Goal: Task Accomplishment & Management: Use online tool/utility

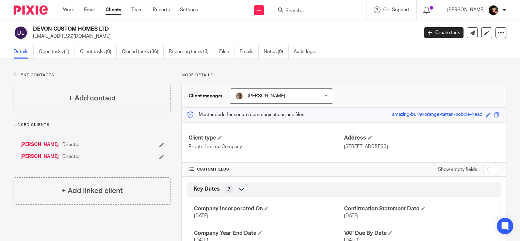
scroll to position [34, 0]
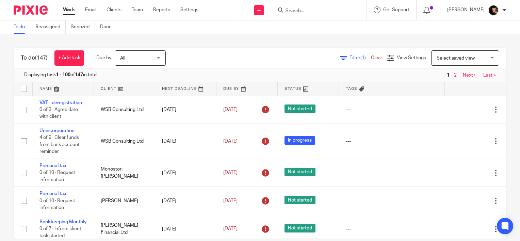
click at [360, 58] on span "(1)" at bounding box center [362, 57] width 5 height 5
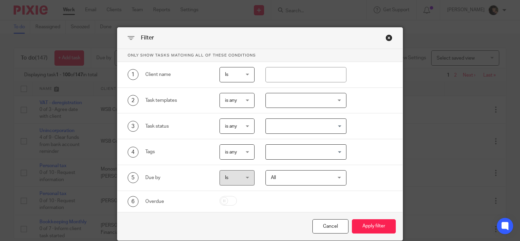
click at [293, 99] on div at bounding box center [305, 100] width 81 height 15
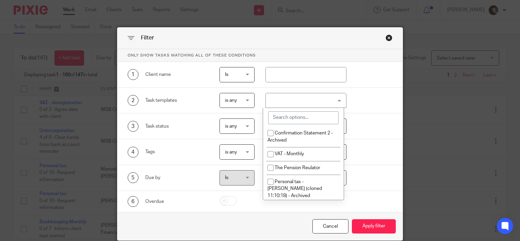
scroll to position [1477, 0]
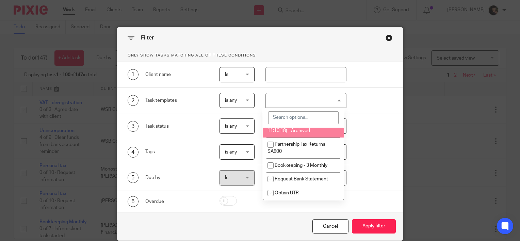
click at [303, 115] on input "search" at bounding box center [303, 117] width 70 height 13
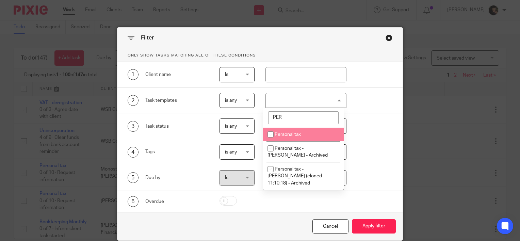
scroll to position [0, 0]
type input "PER"
click at [288, 136] on span "Personal tax" at bounding box center [288, 134] width 26 height 5
checkbox input "true"
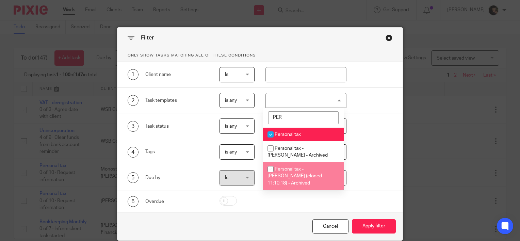
click at [362, 216] on div "Cancel Apply filter" at bounding box center [259, 226] width 285 height 29
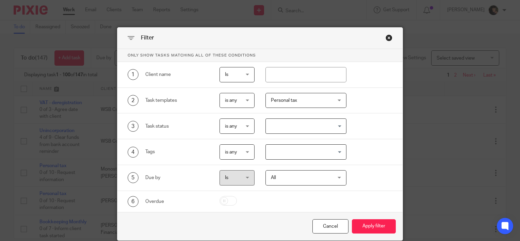
click at [365, 226] on button "Apply filter" at bounding box center [374, 226] width 44 height 15
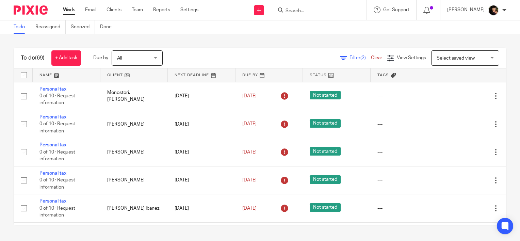
drag, startPoint x: 140, startPoint y: 11, endPoint x: 222, endPoint y: 54, distance: 92.7
click at [139, 11] on link "Team" at bounding box center [137, 9] width 11 height 7
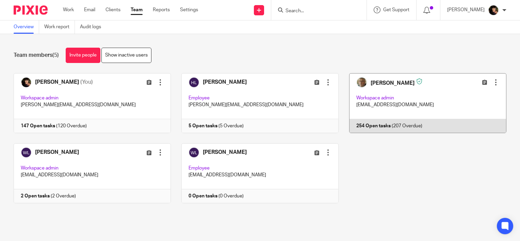
drag, startPoint x: 0, startPoint y: 0, endPoint x: 361, endPoint y: 92, distance: 372.5
click at [373, 96] on link at bounding box center [423, 103] width 168 height 60
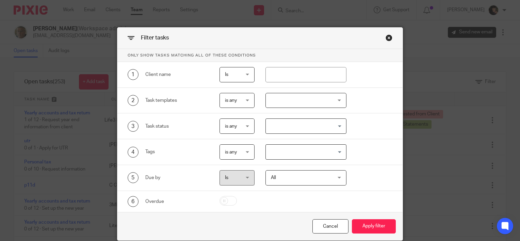
click at [288, 97] on div at bounding box center [305, 100] width 81 height 15
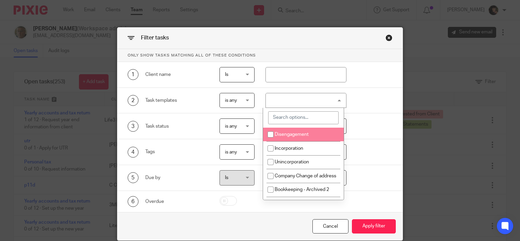
click at [292, 118] on input "search" at bounding box center [303, 117] width 70 height 13
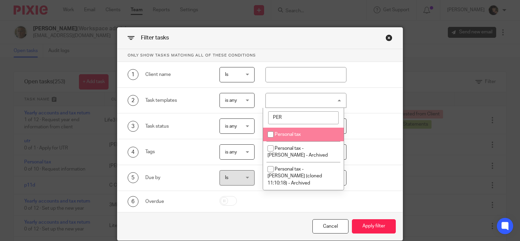
type input "PER"
click at [292, 128] on li "Personal tax" at bounding box center [303, 135] width 81 height 14
checkbox input "true"
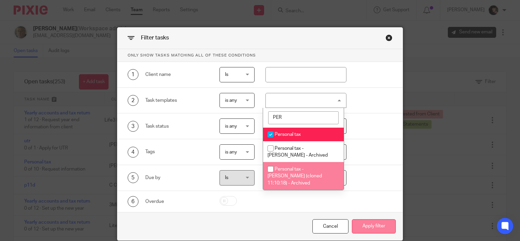
click at [363, 221] on button "Apply filter" at bounding box center [374, 226] width 44 height 15
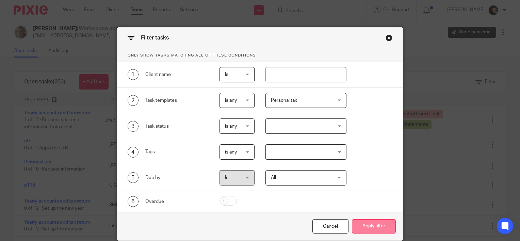
drag, startPoint x: 387, startPoint y: 230, endPoint x: 374, endPoint y: 226, distance: 12.9
click at [386, 230] on button "Apply filter" at bounding box center [374, 226] width 44 height 15
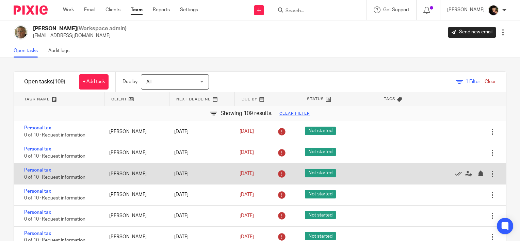
drag, startPoint x: 442, startPoint y: 152, endPoint x: 427, endPoint y: 166, distance: 20.0
click at [455, 152] on icon at bounding box center [458, 152] width 7 height 7
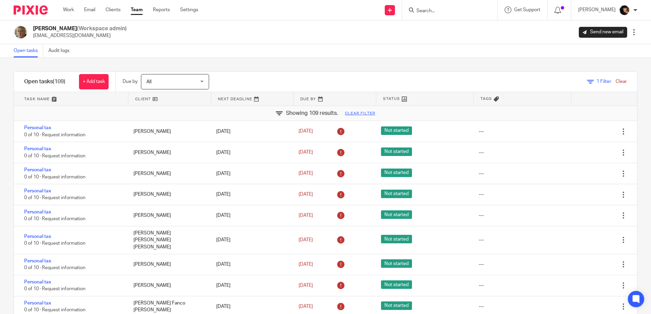
click at [150, 96] on link at bounding box center [169, 99] width 82 height 14
